Goal: Information Seeking & Learning: Find specific page/section

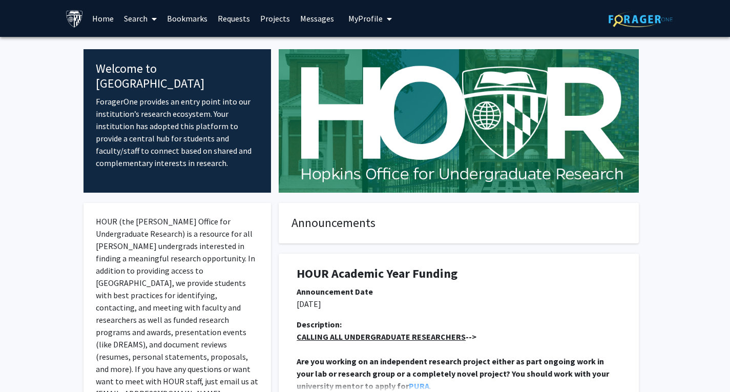
click at [129, 18] on link "Search" at bounding box center [140, 19] width 43 height 36
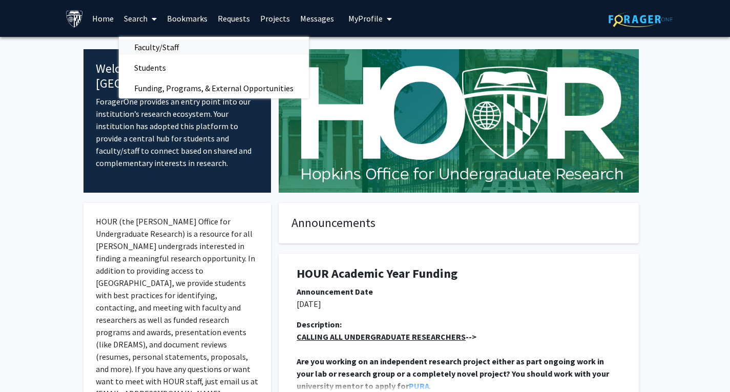
click at [191, 41] on span "Faculty/Staff" at bounding box center [156, 47] width 75 height 20
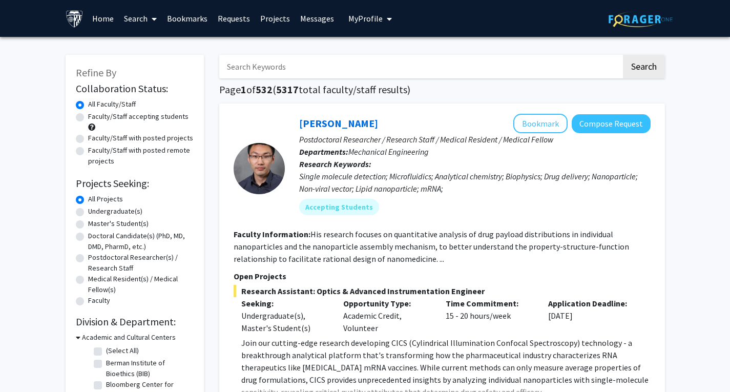
click at [255, 73] on input "Search Keywords" at bounding box center [420, 67] width 402 height 24
type input "Economics"
click at [623, 55] on button "Search" at bounding box center [644, 67] width 42 height 24
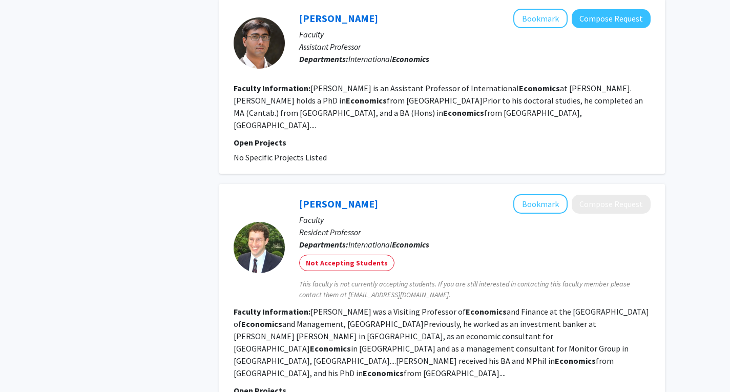
scroll to position [1852, 0]
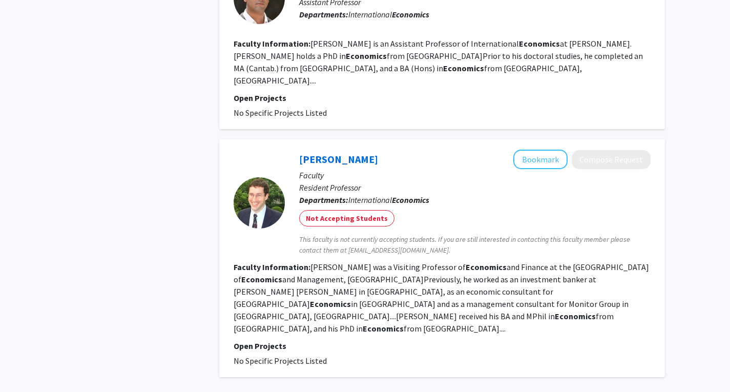
drag, startPoint x: 426, startPoint y: 312, endPoint x: 411, endPoint y: 333, distance: 25.3
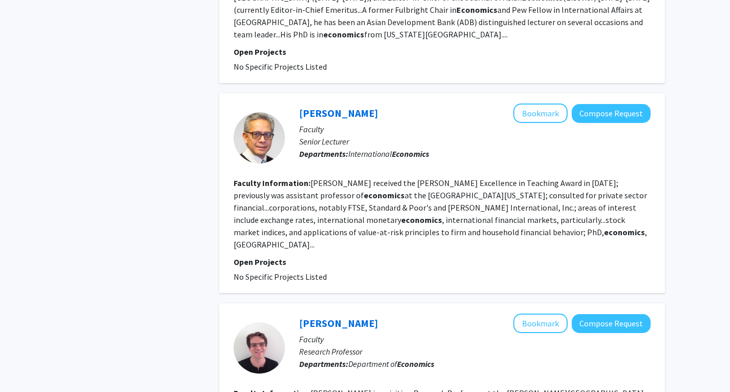
scroll to position [1247, 0]
